Goal: Information Seeking & Learning: Learn about a topic

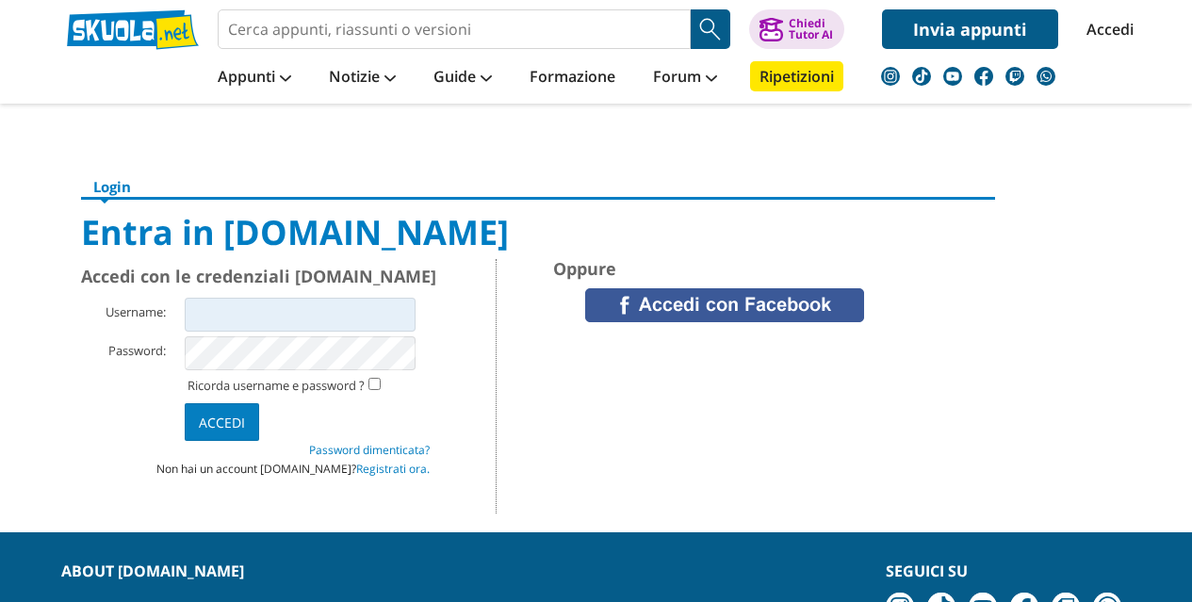
click at [223, 314] on input "Username:" at bounding box center [300, 315] width 231 height 34
type input "boscogrande"
click at [213, 419] on input "Accedi" at bounding box center [222, 422] width 74 height 38
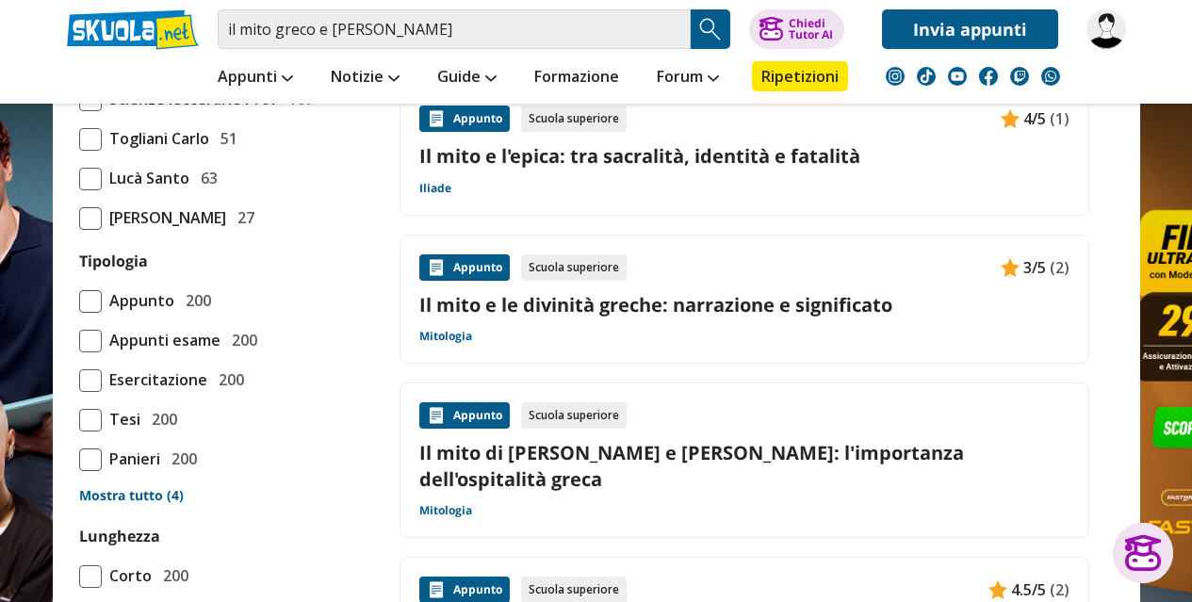
scroll to position [1694, 0]
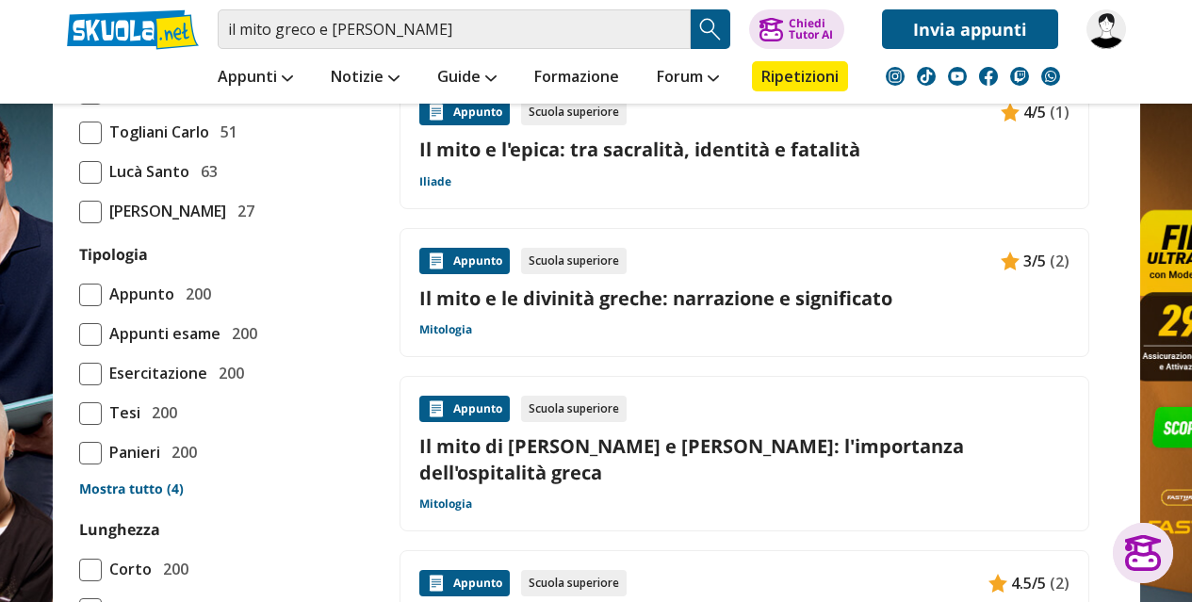
click at [423, 292] on link "Il mito e le divinità greche: narrazione e significato" at bounding box center [744, 297] width 650 height 25
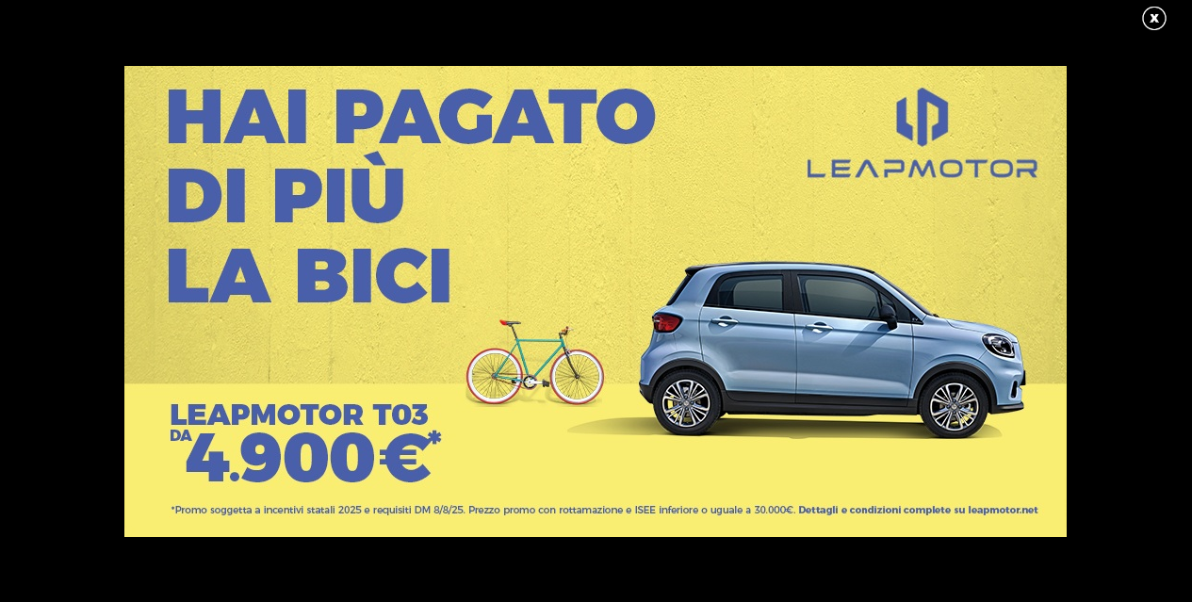
click at [1150, 13] on link at bounding box center [1163, 19] width 47 height 28
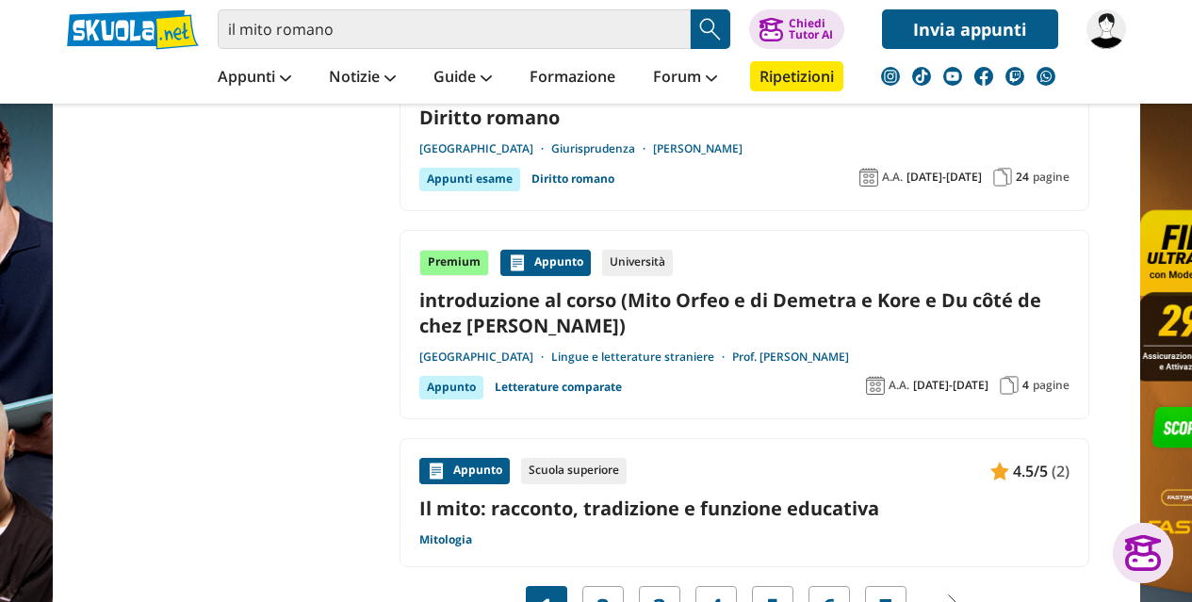
scroll to position [3059, 0]
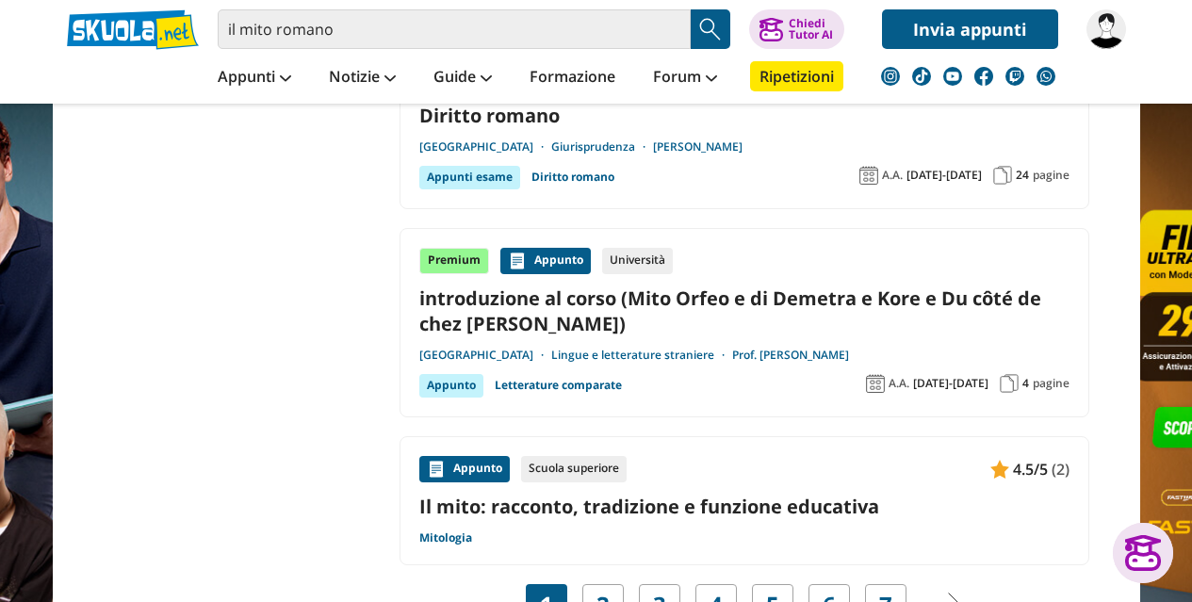
click at [687, 494] on link "Il mito: racconto, tradizione e funzione educativa" at bounding box center [744, 506] width 650 height 25
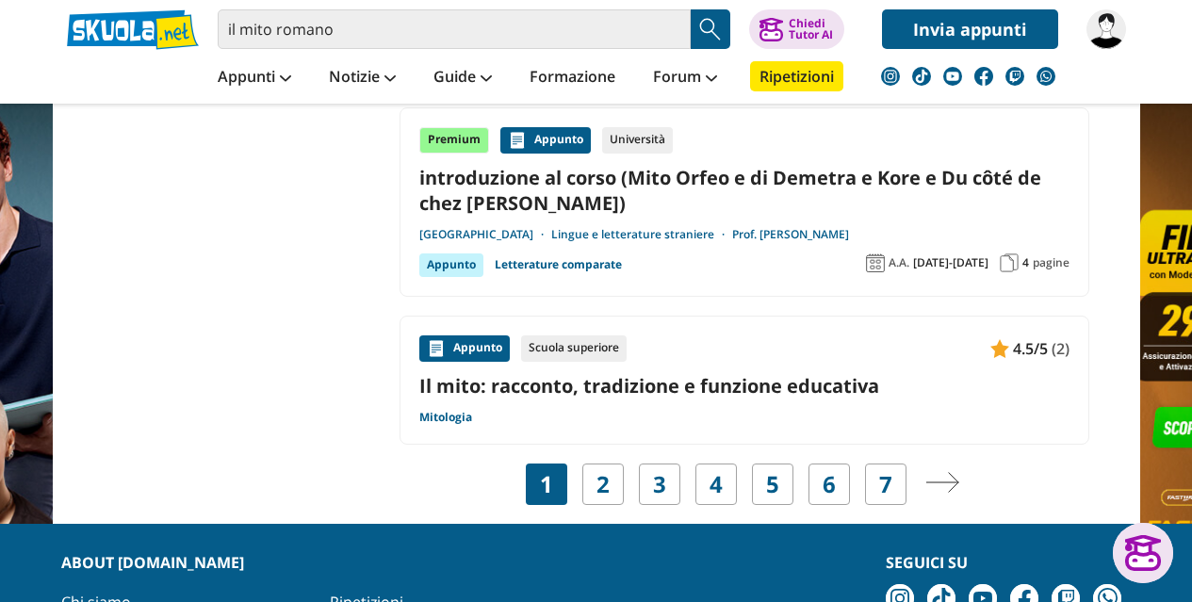
scroll to position [3184, 0]
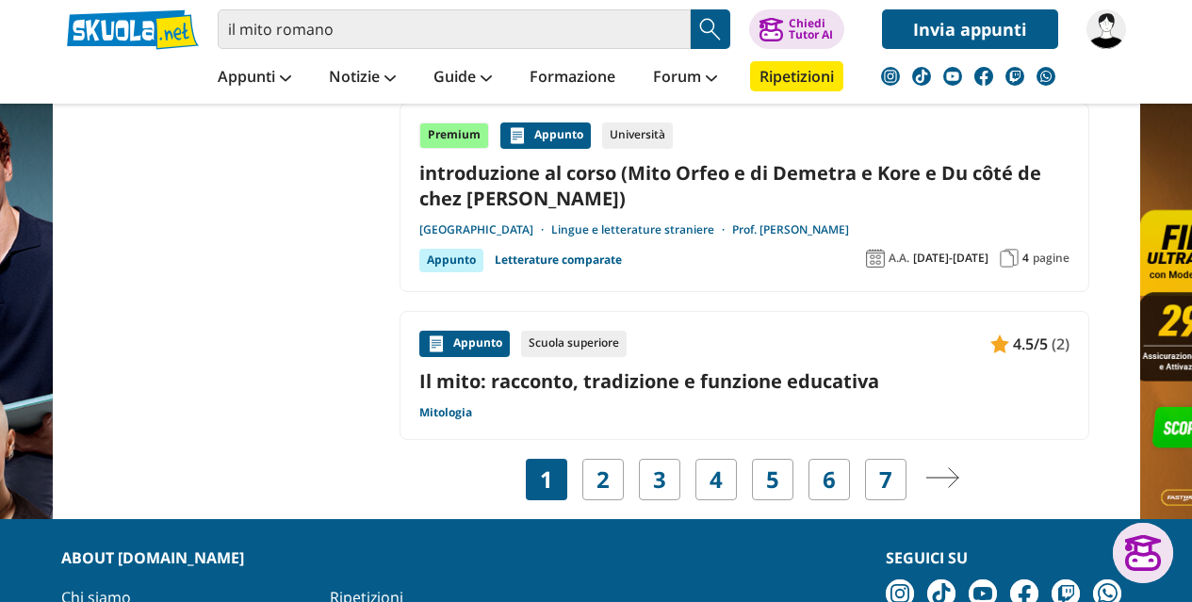
click at [596, 466] on link "2" at bounding box center [602, 479] width 13 height 26
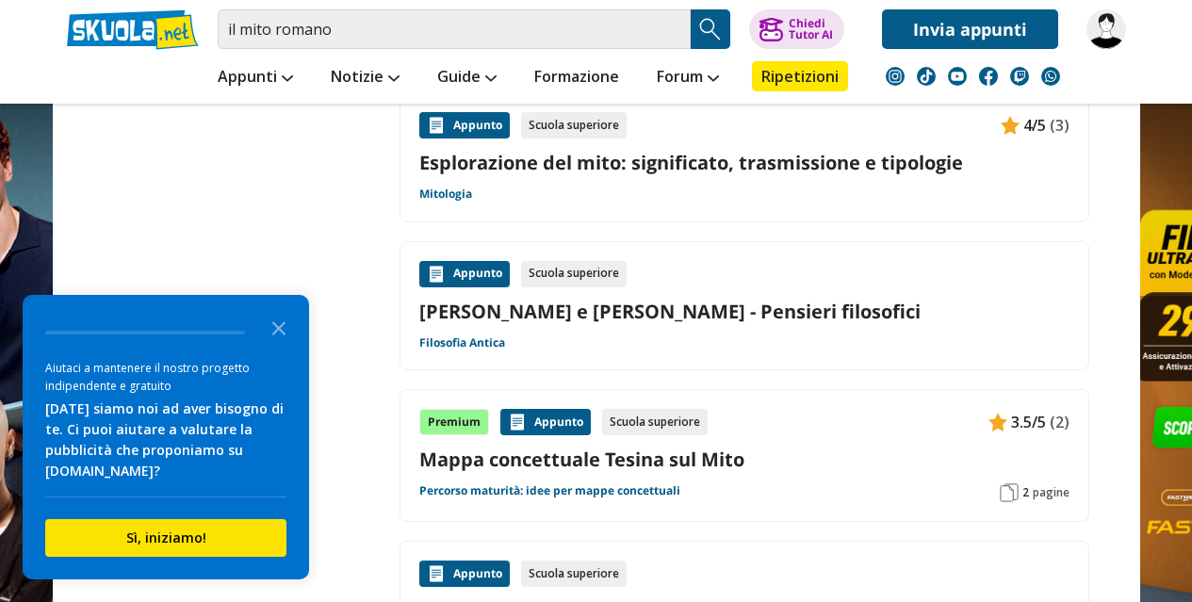
scroll to position [2415, 0]
